Goal: Task Accomplishment & Management: Manage account settings

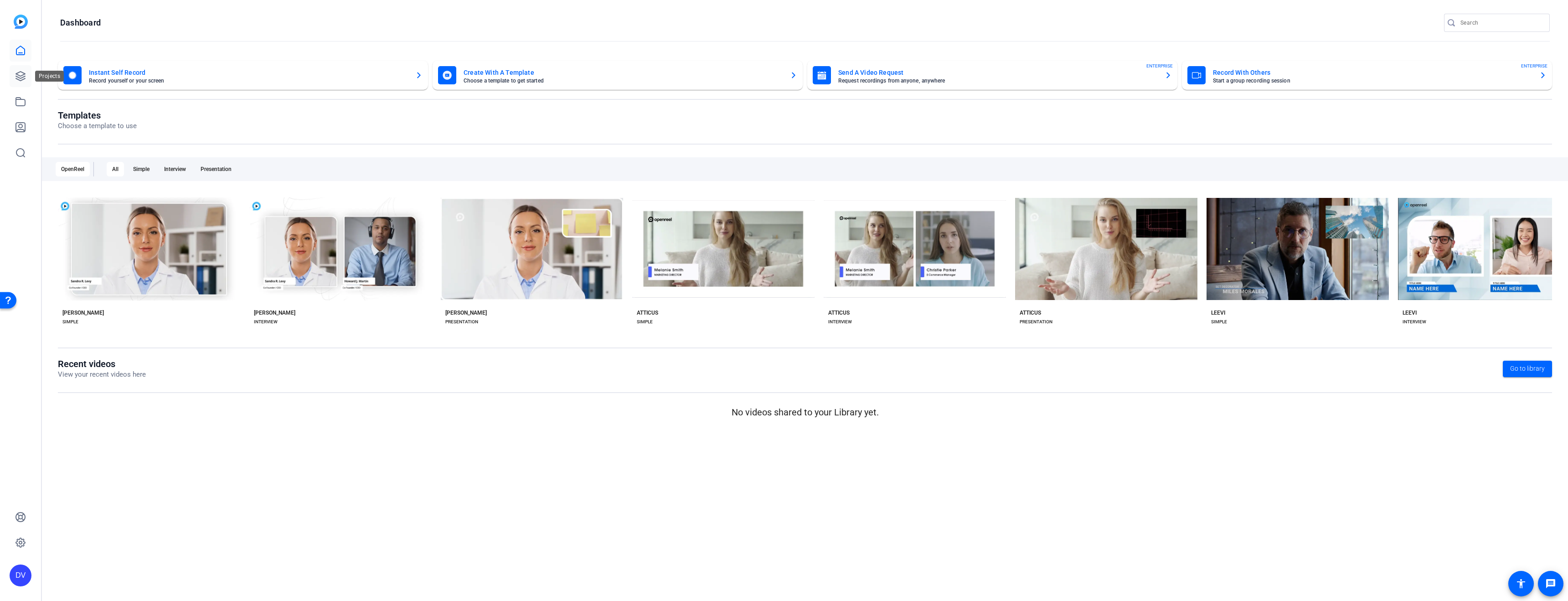
click at [20, 80] on icon at bounding box center [21, 77] width 11 height 11
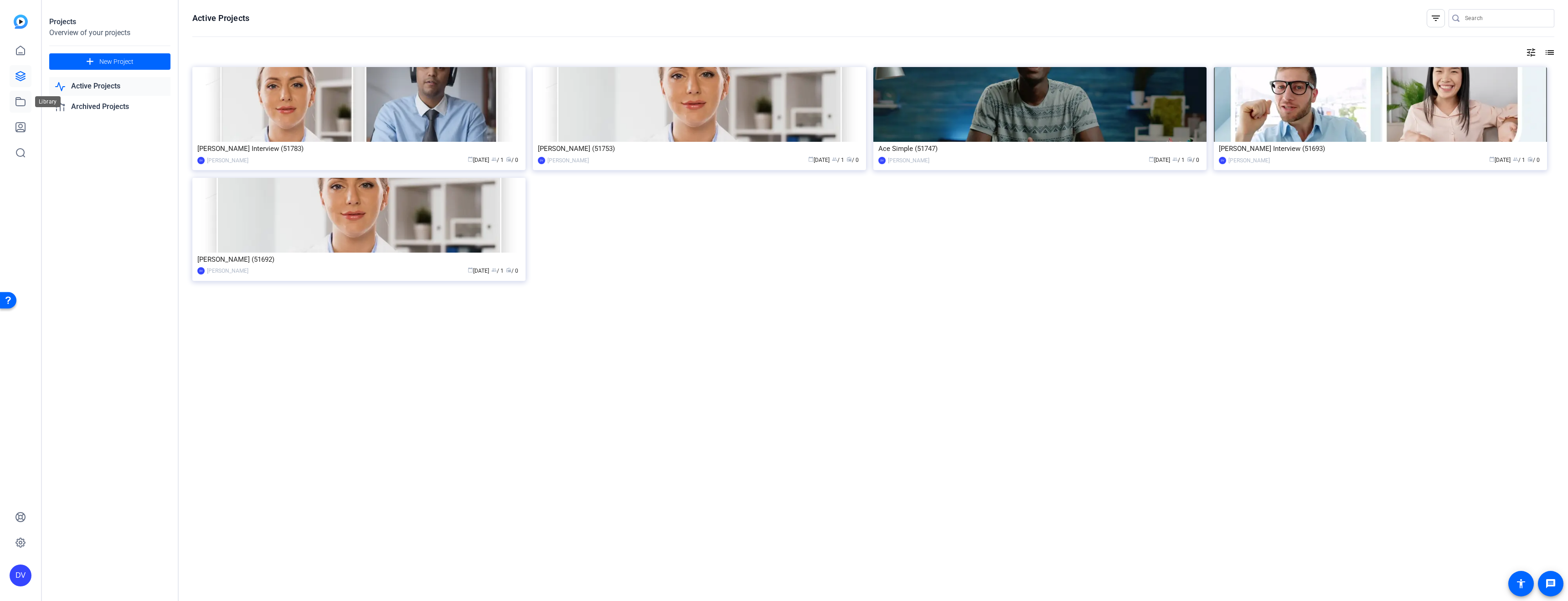
click at [25, 111] on link at bounding box center [20, 101] width 22 height 21
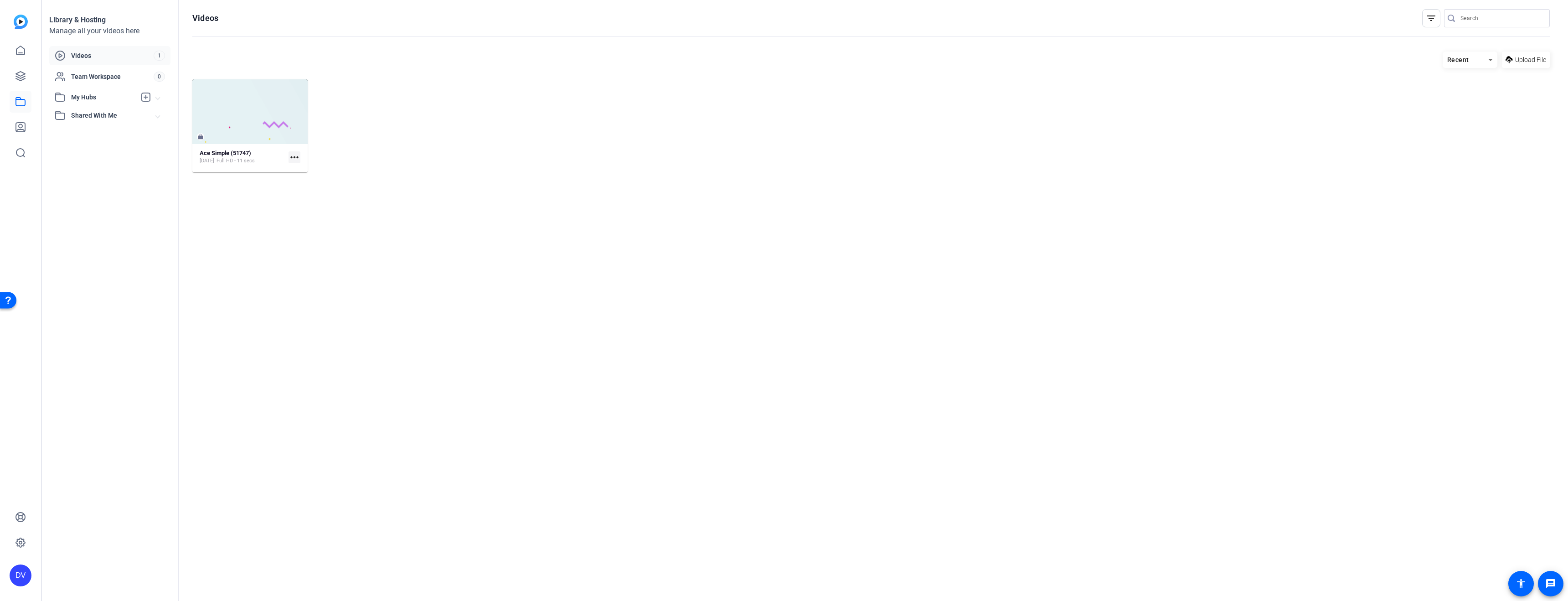
click at [49, 149] on div "Library & Hosting Manage all your videos here Videos 1 Team Workspace 0 My Hubs…" at bounding box center [110, 300] width 137 height 601
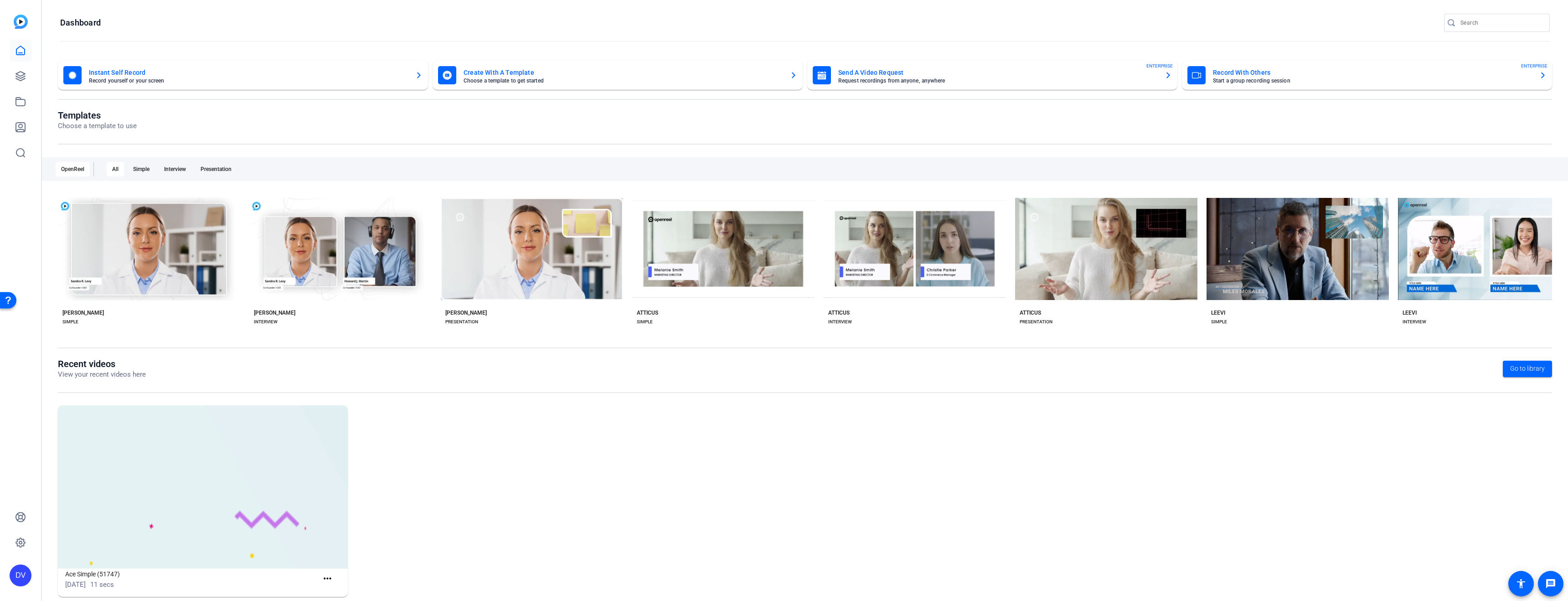
click at [33, 48] on div "DV" at bounding box center [21, 300] width 41 height 601
click at [27, 79] on link at bounding box center [20, 76] width 22 height 21
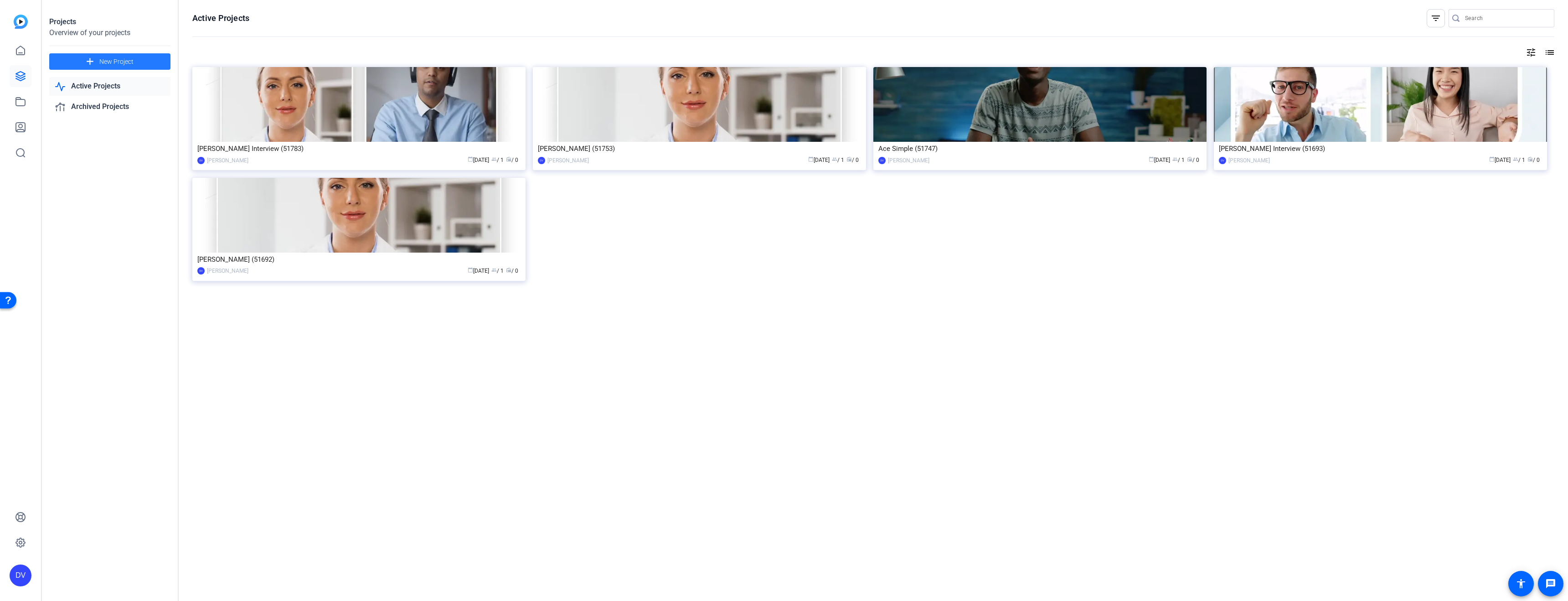
click at [118, 65] on span "New Project" at bounding box center [116, 62] width 35 height 9
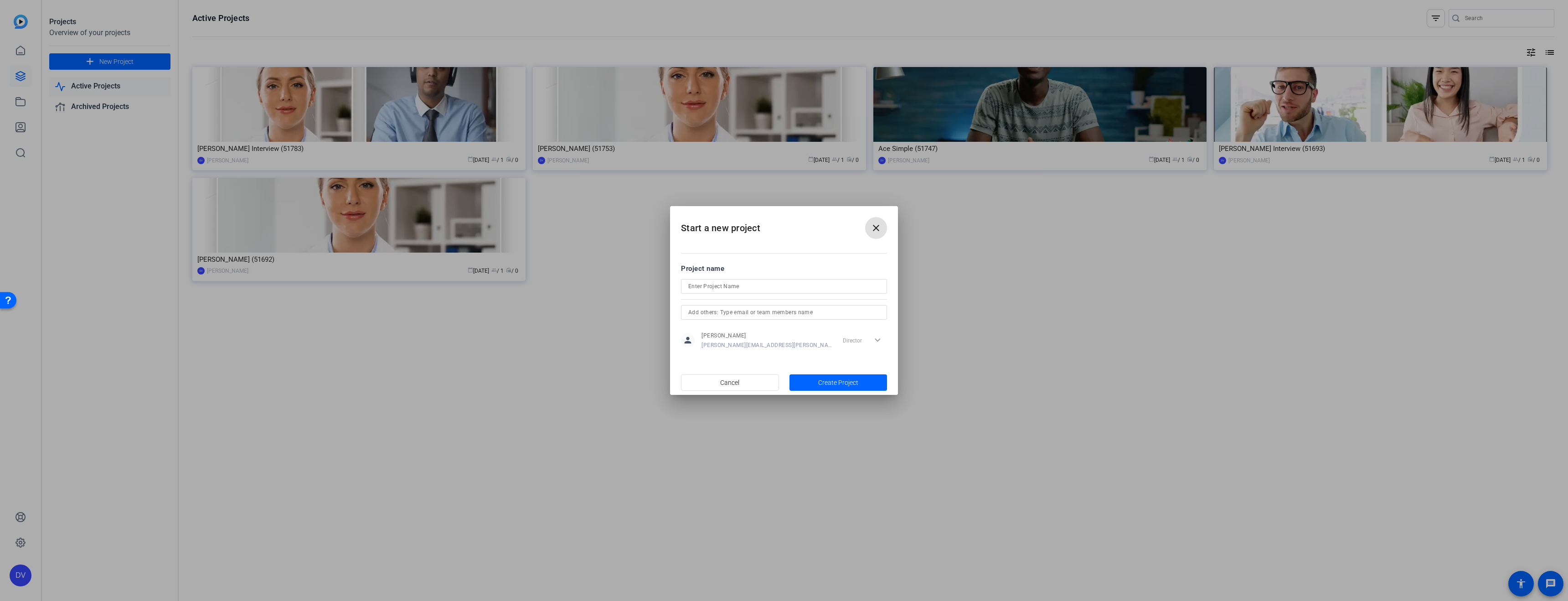
click at [876, 344] on div "Director expand_more" at bounding box center [863, 340] width 48 height 17
click at [879, 339] on div "Director expand_more" at bounding box center [863, 340] width 48 height 17
click at [885, 222] on span at bounding box center [876, 227] width 22 height 21
